Goal: Obtain resource: Obtain resource

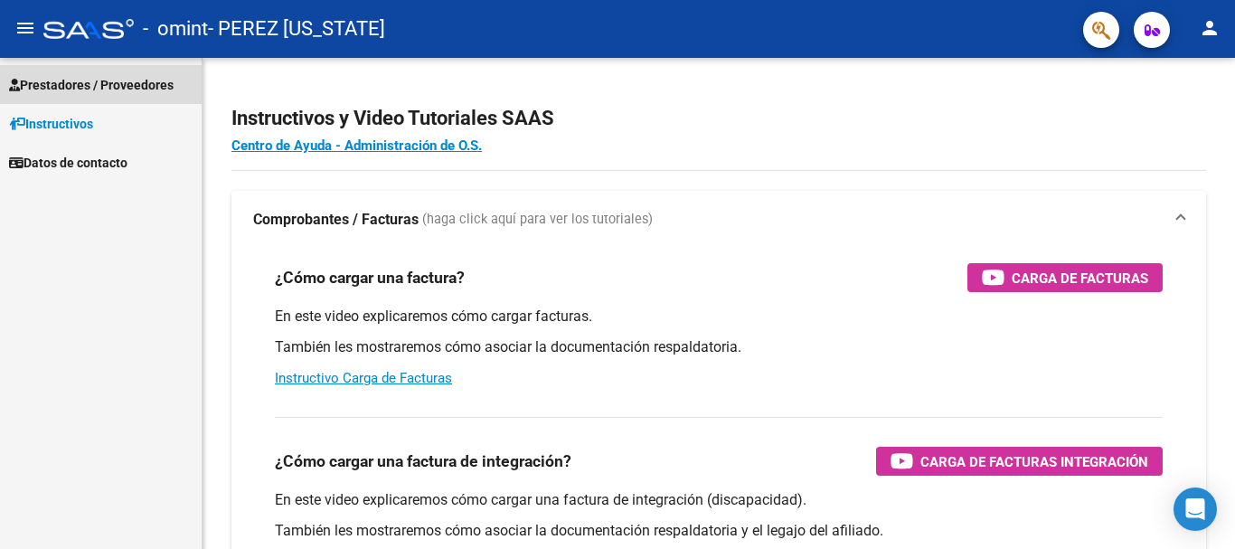
click at [102, 81] on span "Prestadores / Proveedores" at bounding box center [91, 85] width 165 height 20
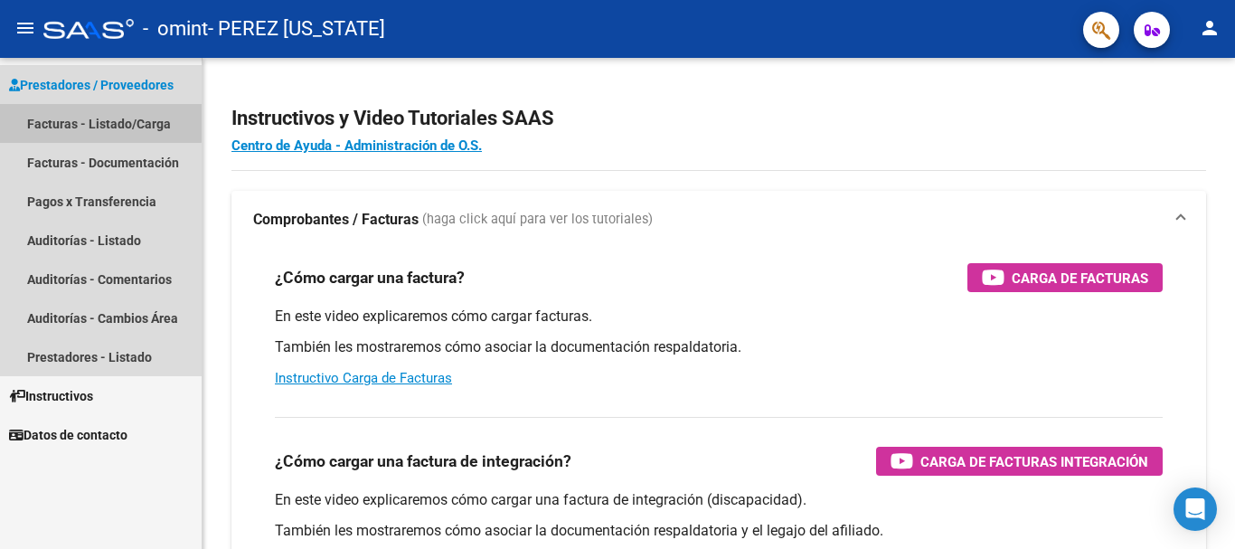
click at [93, 114] on link "Facturas - Listado/Carga" at bounding box center [101, 123] width 202 height 39
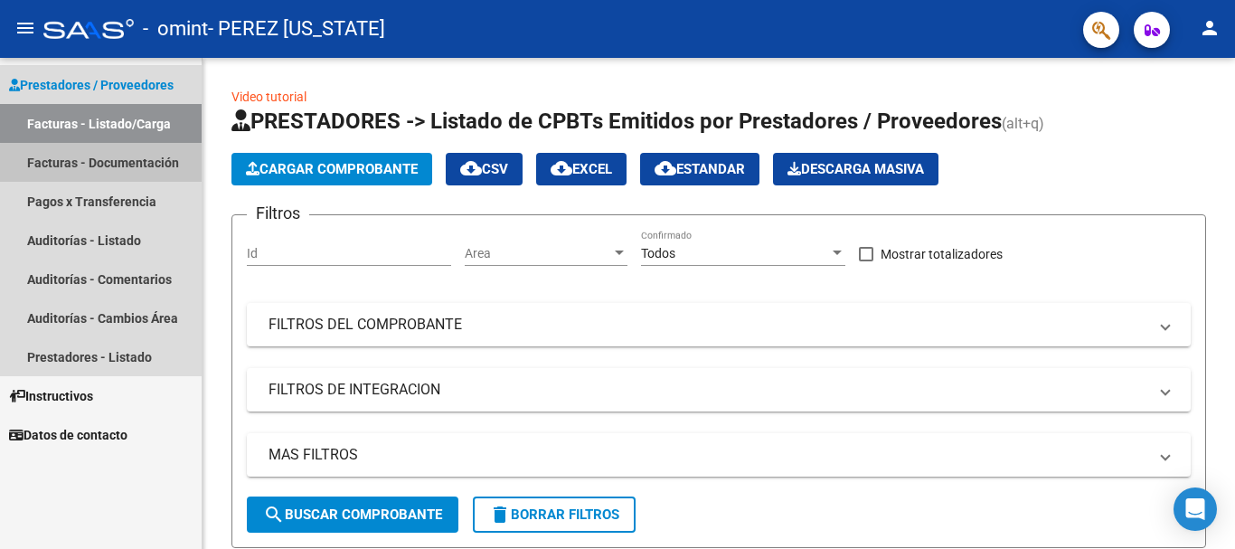
click at [117, 168] on link "Facturas - Documentación" at bounding box center [101, 162] width 202 height 39
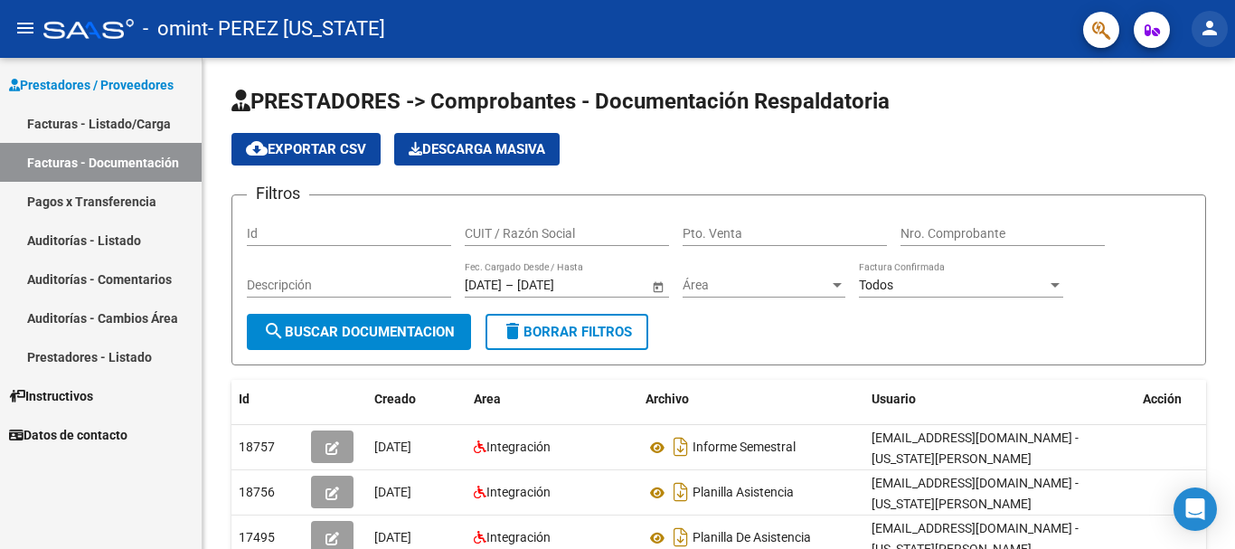
click at [1207, 28] on mat-icon "person" at bounding box center [1210, 28] width 22 height 22
click at [1042, 90] on div at bounding box center [617, 274] width 1235 height 549
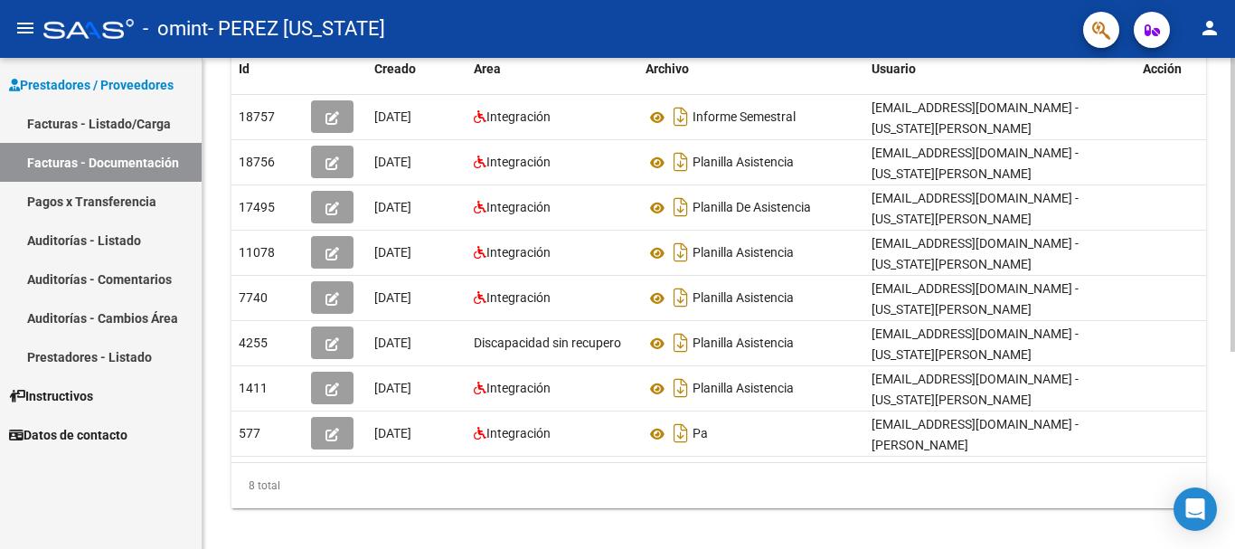
click at [1232, 541] on div at bounding box center [1233, 303] width 5 height 491
click at [1234, 276] on div at bounding box center [1233, 392] width 5 height 294
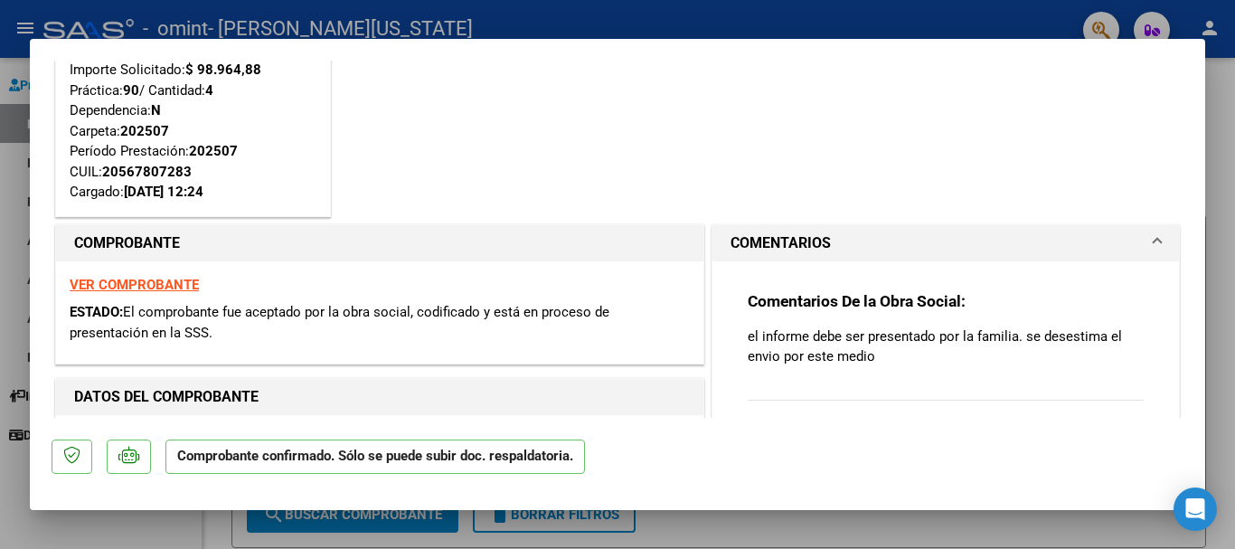
scroll to position [111, 0]
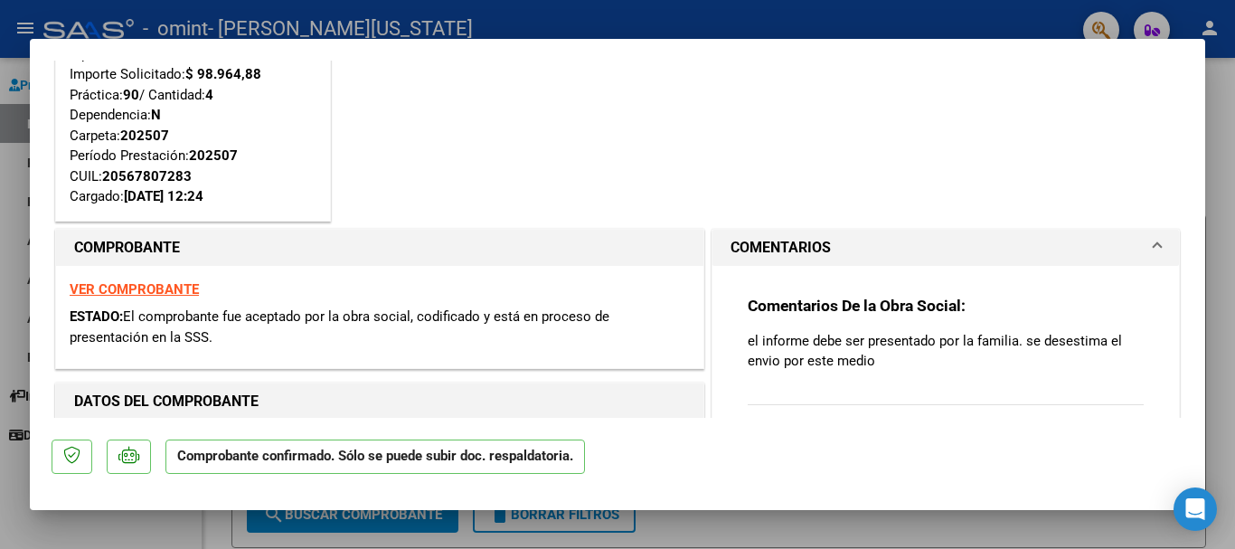
click at [1154, 240] on span at bounding box center [1157, 248] width 7 height 22
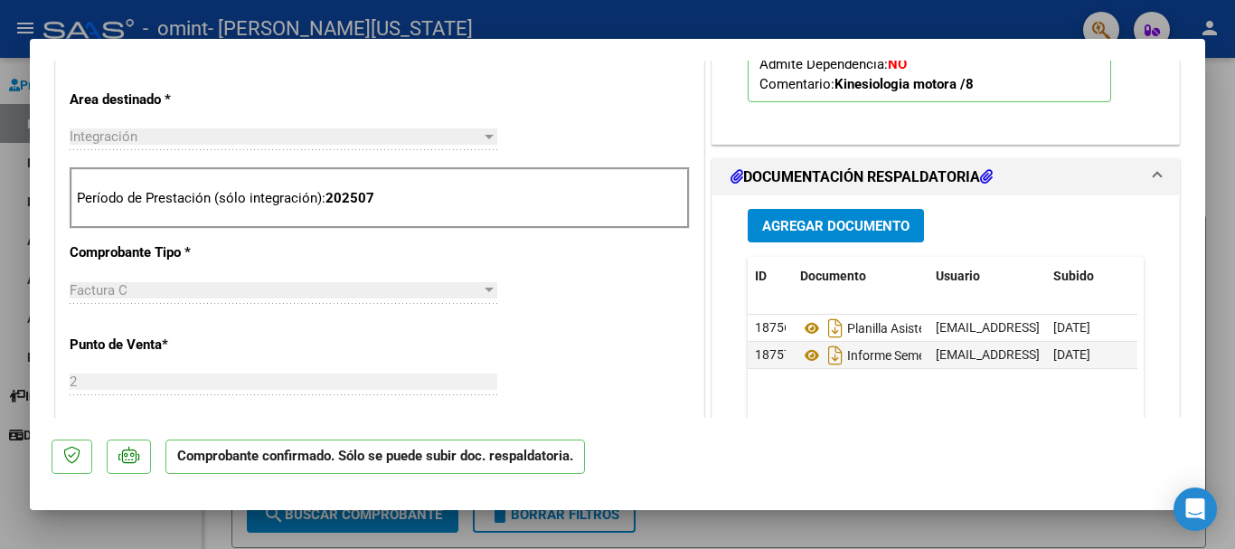
scroll to position [678, 0]
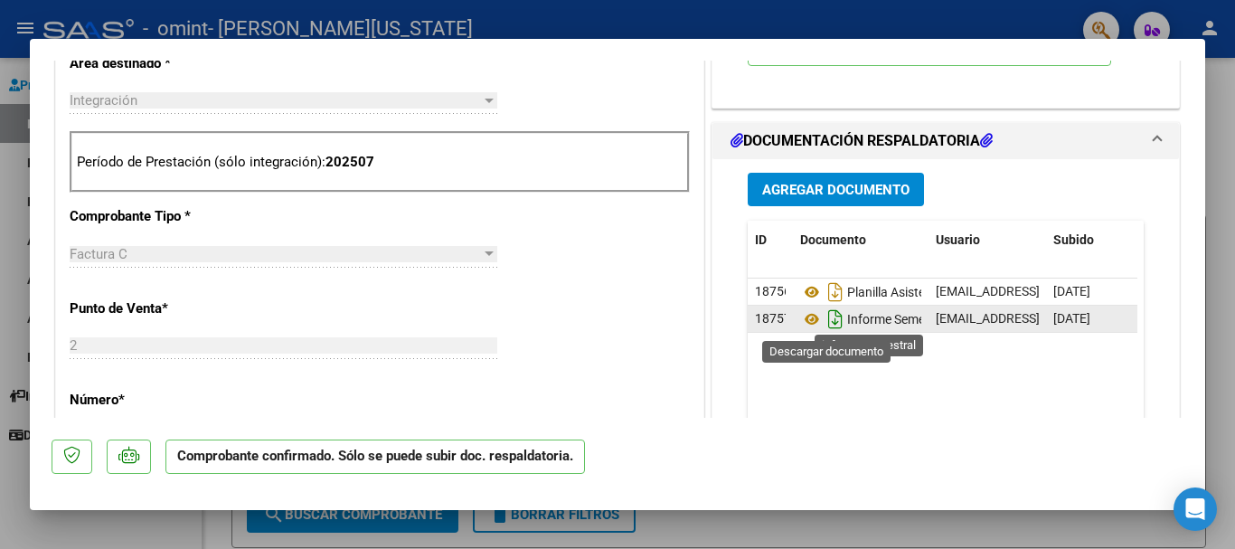
click at [825, 319] on icon "Descargar documento" at bounding box center [836, 319] width 24 height 29
